Goal: Task Accomplishment & Management: Manage account settings

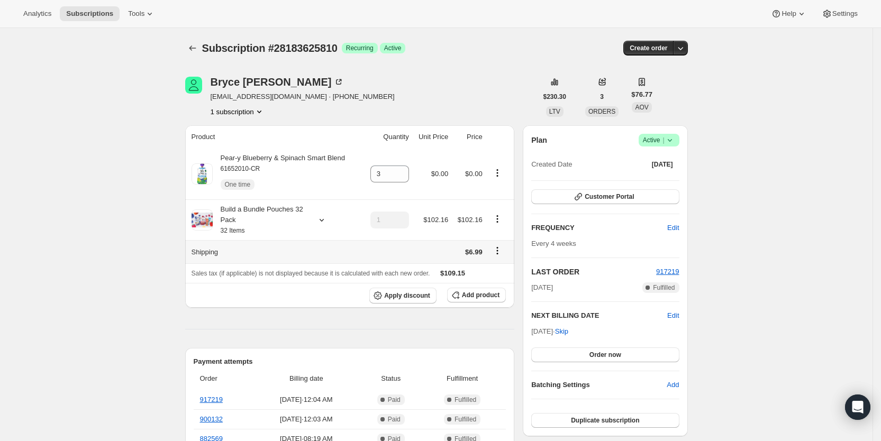
scroll to position [205, 0]
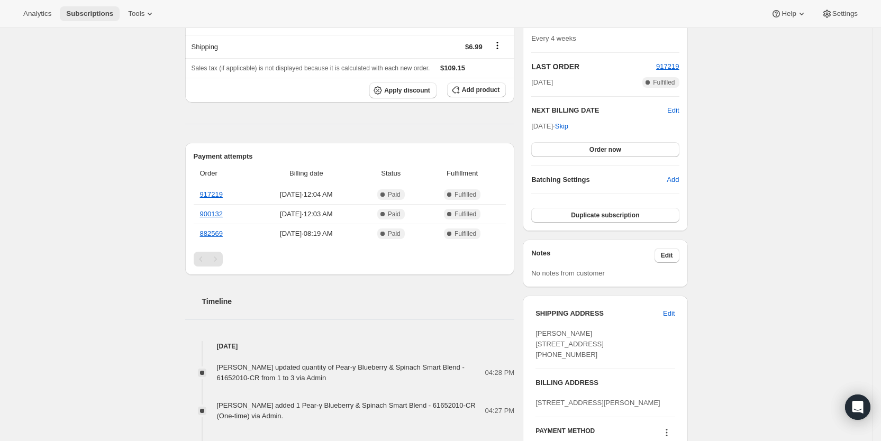
click at [104, 10] on span "Subscriptions" at bounding box center [89, 14] width 47 height 8
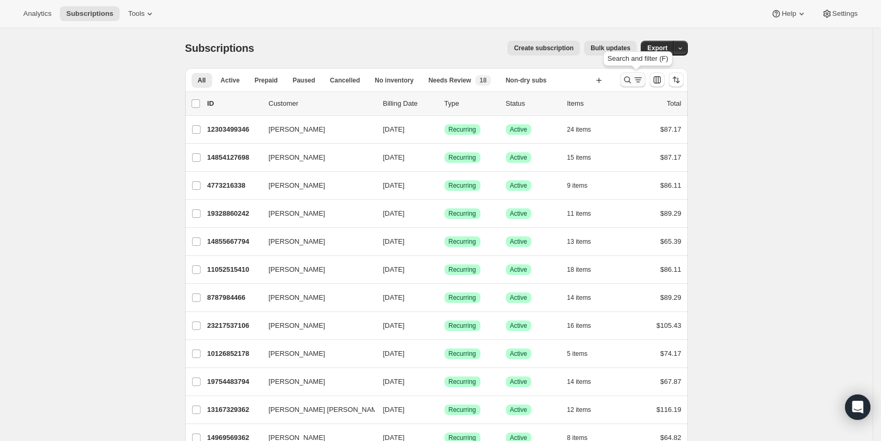
click at [633, 78] on icon "Search and filter results" at bounding box center [627, 80] width 11 height 11
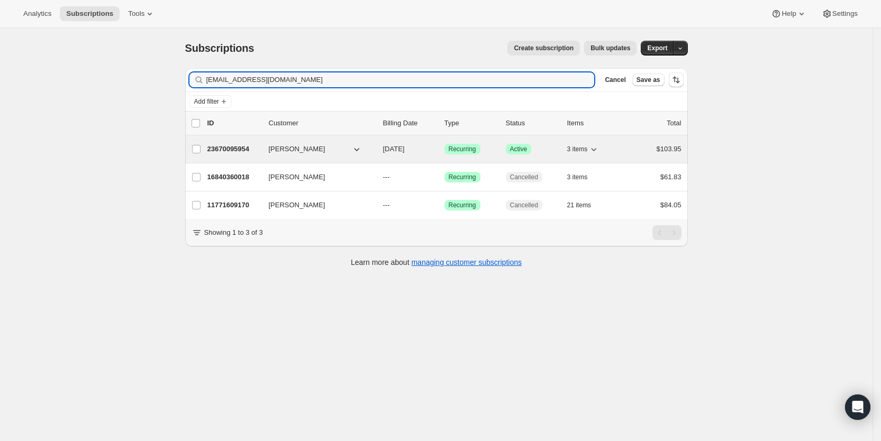
type input "[EMAIL_ADDRESS][DOMAIN_NAME]"
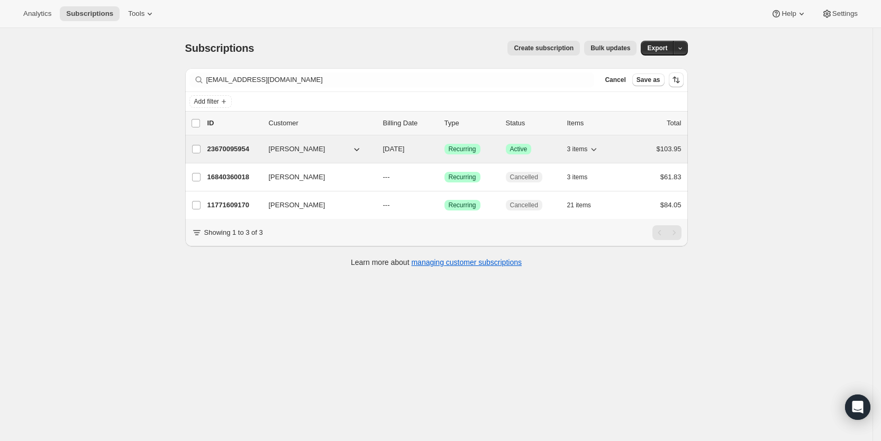
click at [405, 151] on span "[DATE]" at bounding box center [394, 149] width 22 height 8
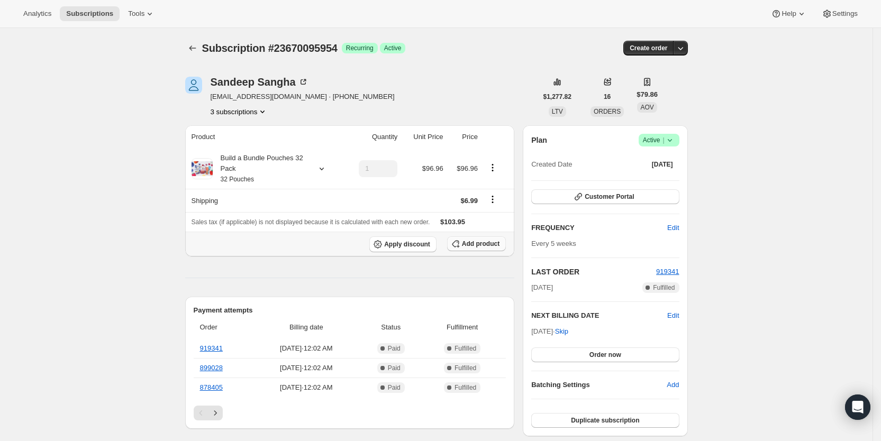
click at [480, 242] on span "Add product" at bounding box center [481, 244] width 38 height 8
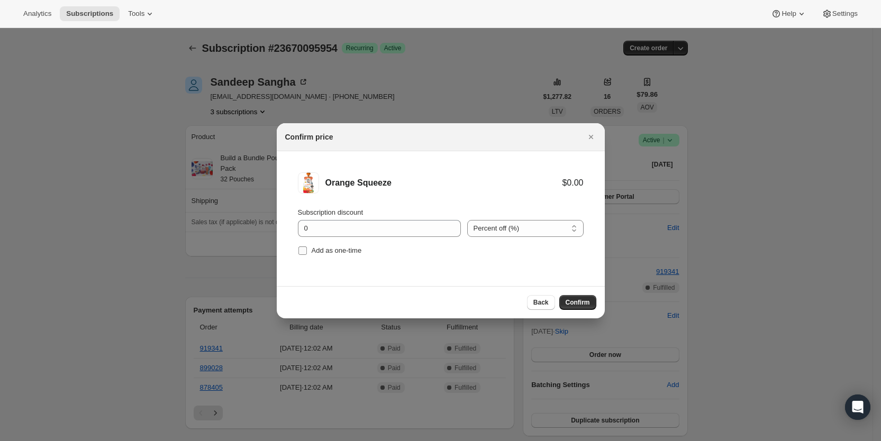
click at [305, 252] on input "Add as one-time" at bounding box center [302, 250] width 8 height 8
checkbox input "true"
click at [577, 296] on button "Confirm" at bounding box center [577, 302] width 37 height 15
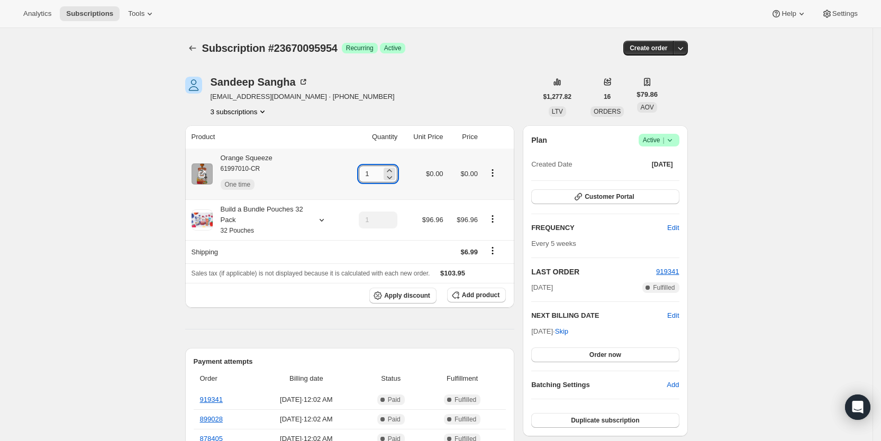
drag, startPoint x: 364, startPoint y: 173, endPoint x: 384, endPoint y: 174, distance: 20.1
click at [381, 174] on input "1" at bounding box center [370, 174] width 23 height 17
type input "5"
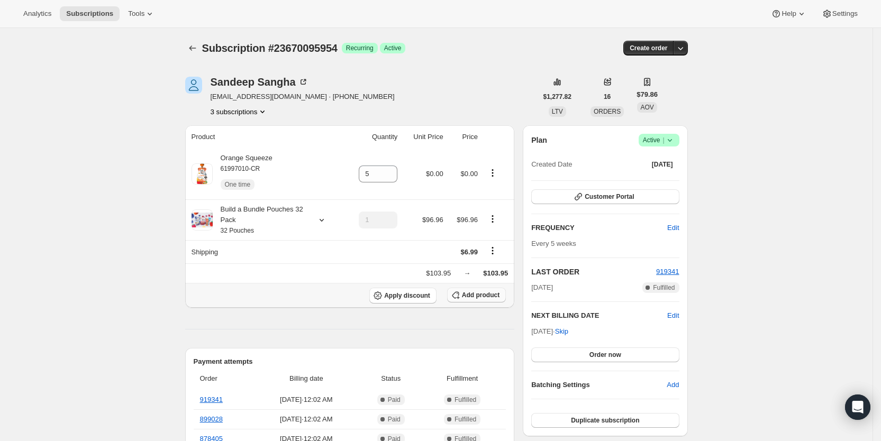
click at [490, 296] on span "Add product" at bounding box center [481, 295] width 38 height 8
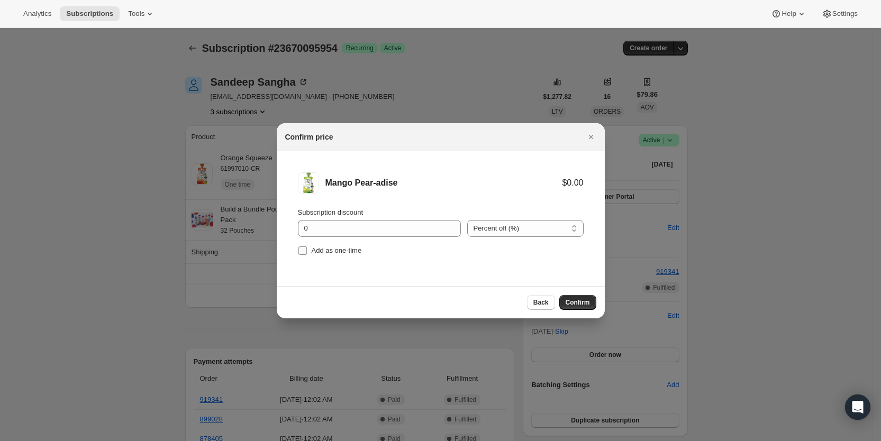
click at [305, 249] on input "Add as one-time" at bounding box center [302, 250] width 8 height 8
checkbox input "true"
click at [582, 296] on button "Confirm" at bounding box center [577, 302] width 37 height 15
type input "1"
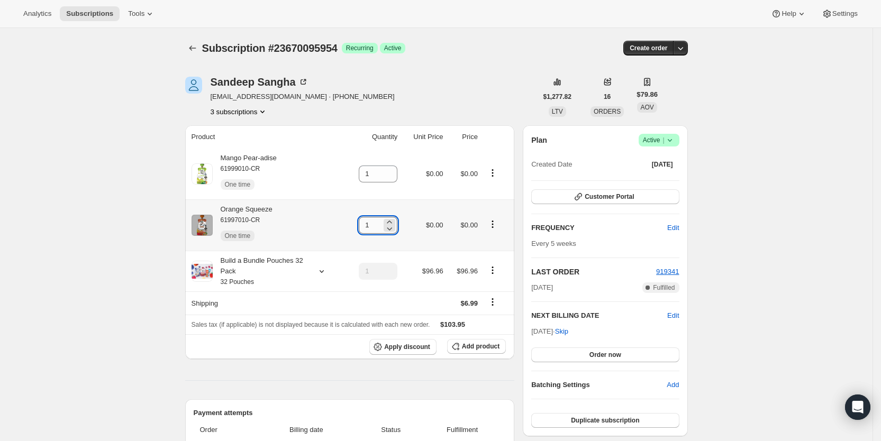
drag, startPoint x: 371, startPoint y: 224, endPoint x: 377, endPoint y: 224, distance: 5.8
click at [377, 224] on input "1" at bounding box center [370, 225] width 23 height 17
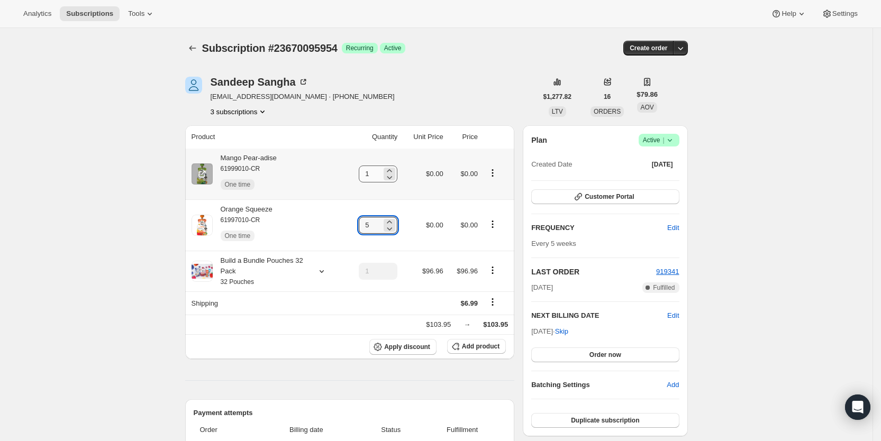
type input "5"
drag, startPoint x: 370, startPoint y: 173, endPoint x: 377, endPoint y: 172, distance: 7.5
click at [377, 172] on input "1" at bounding box center [370, 174] width 23 height 17
type input "2"
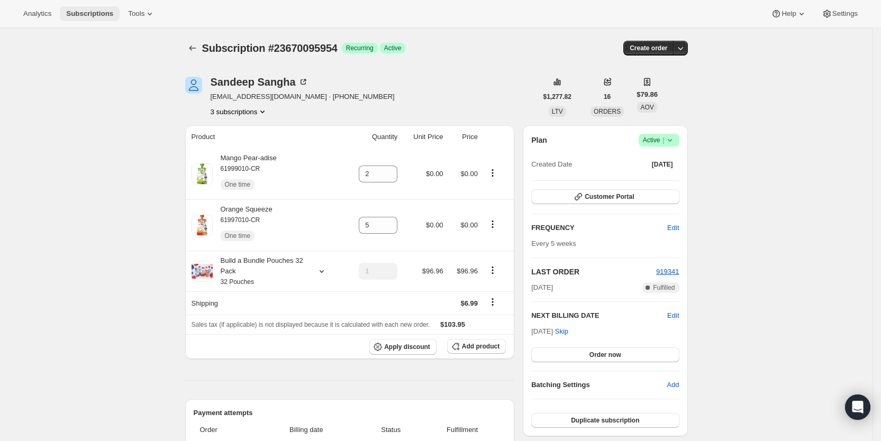
click at [106, 14] on span "Subscriptions" at bounding box center [89, 14] width 47 height 8
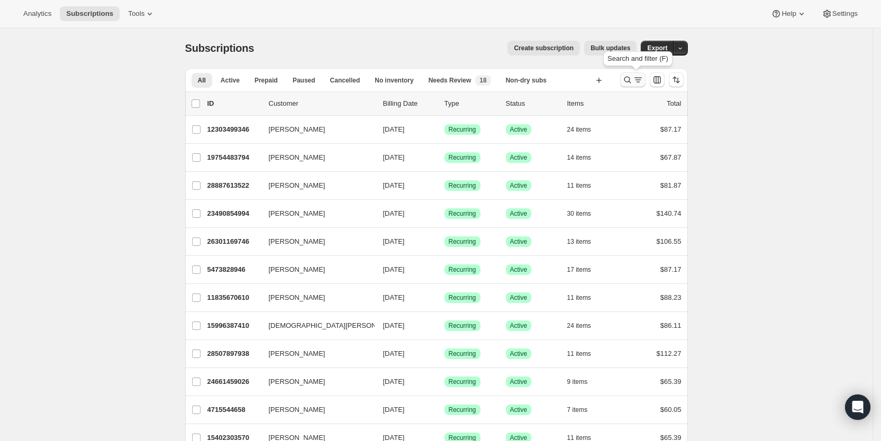
click at [638, 80] on icon "Search and filter results" at bounding box center [638, 80] width 11 height 11
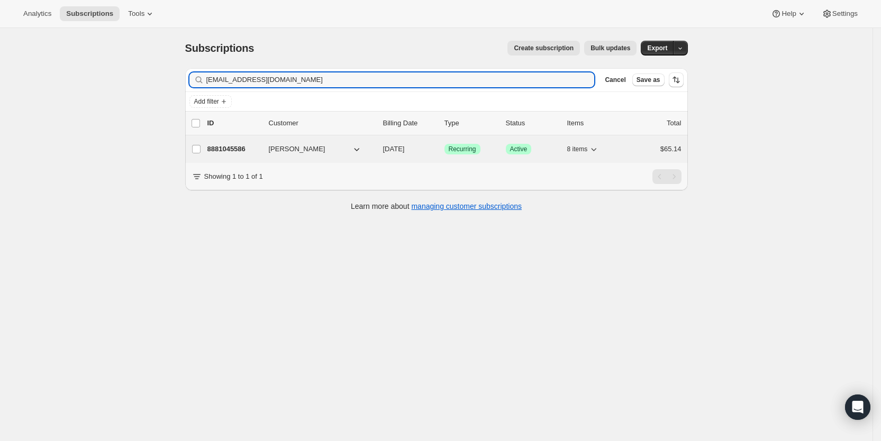
type input "[EMAIL_ADDRESS][DOMAIN_NAME]"
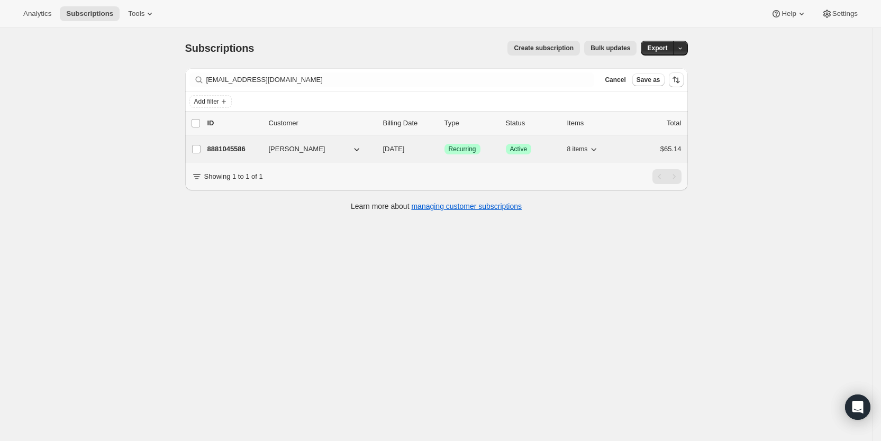
click at [405, 150] on span "[DATE]" at bounding box center [394, 149] width 22 height 8
